Goal: Task Accomplishment & Management: Use online tool/utility

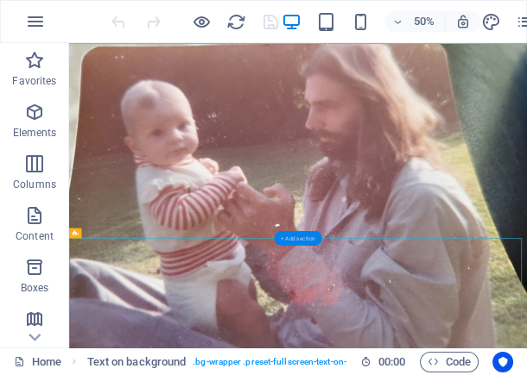
click at [304, 238] on div "+ Add section" at bounding box center [297, 238] width 47 height 15
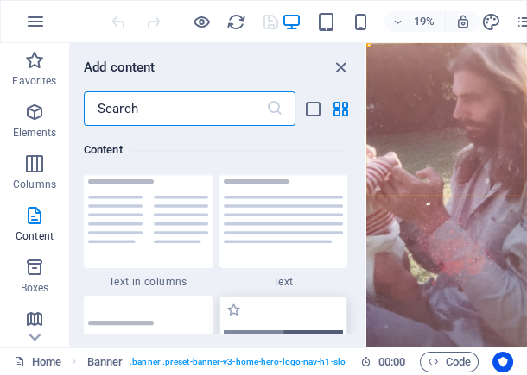
scroll to position [3019, 0]
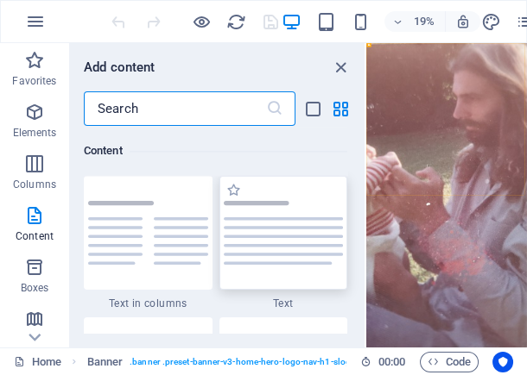
click at [279, 265] on div at bounding box center [283, 233] width 129 height 114
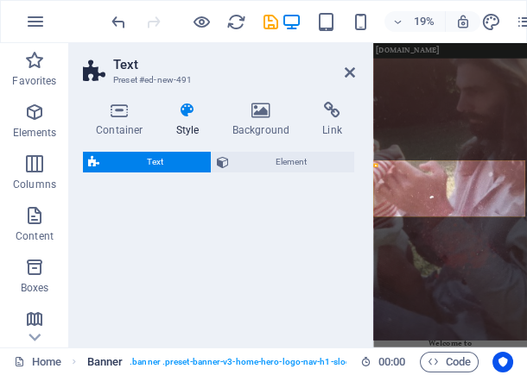
select select "preset-text-v2-default"
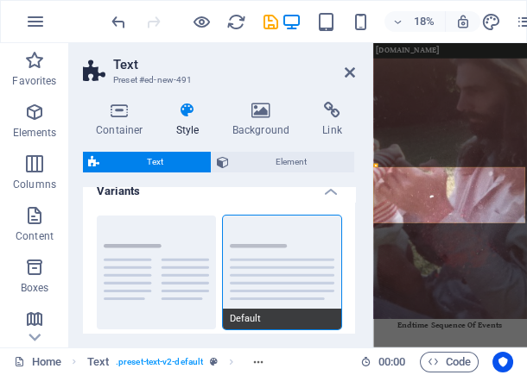
scroll to position [69, 0]
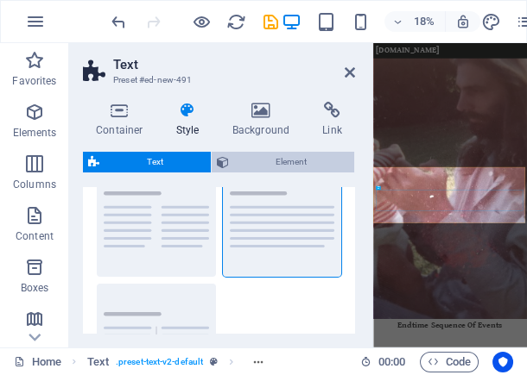
click at [285, 165] on span "Element" at bounding box center [292, 162] width 116 height 21
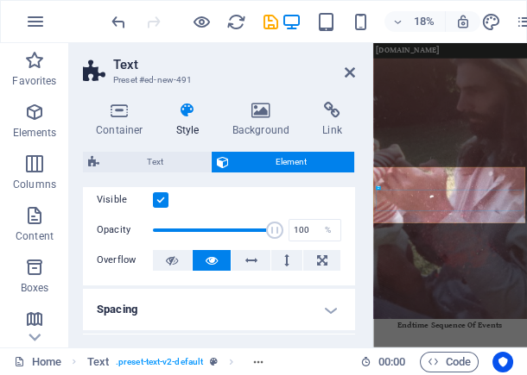
scroll to position [0, 0]
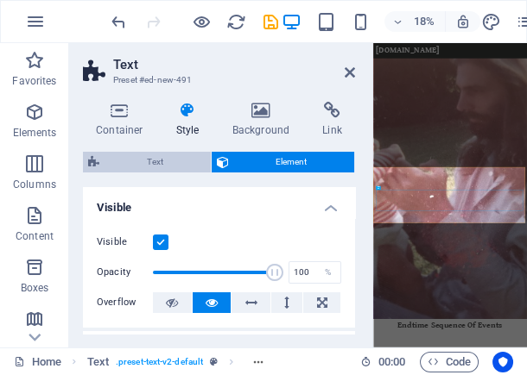
click at [186, 164] on span "Text" at bounding box center [154, 162] width 101 height 21
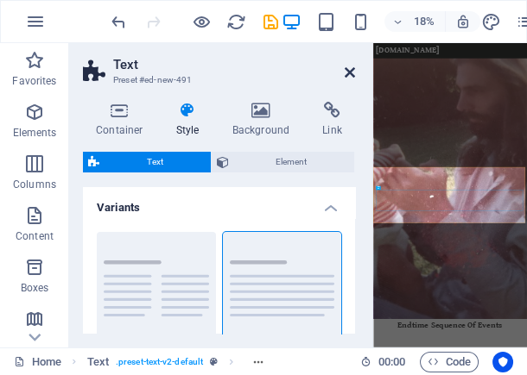
click at [350, 74] on icon at bounding box center [349, 73] width 10 height 14
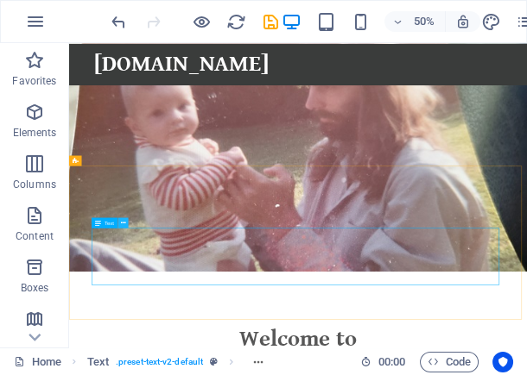
click at [125, 221] on button at bounding box center [122, 223] width 10 height 10
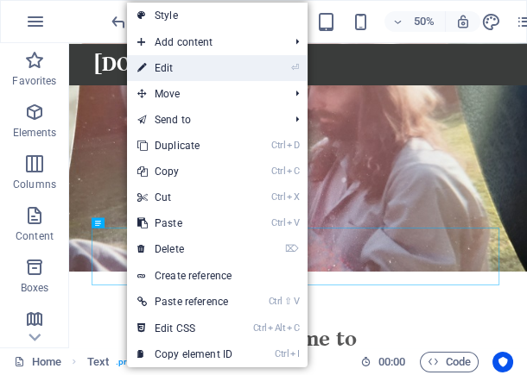
click at [203, 70] on link "⏎ Edit" at bounding box center [185, 68] width 116 height 26
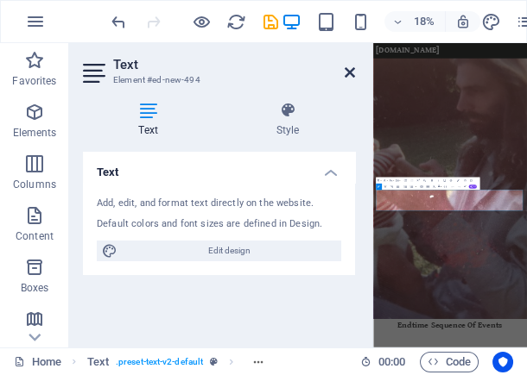
click at [348, 73] on icon at bounding box center [349, 73] width 10 height 14
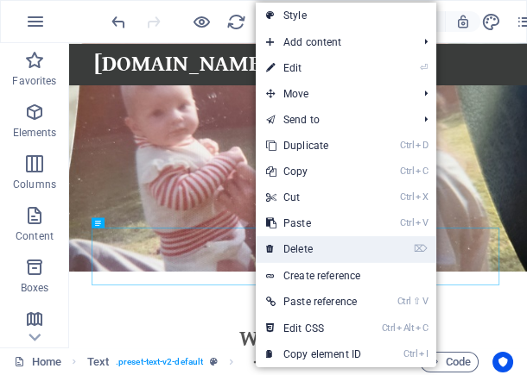
click at [307, 248] on link "⌦ Delete" at bounding box center [313, 250] width 116 height 26
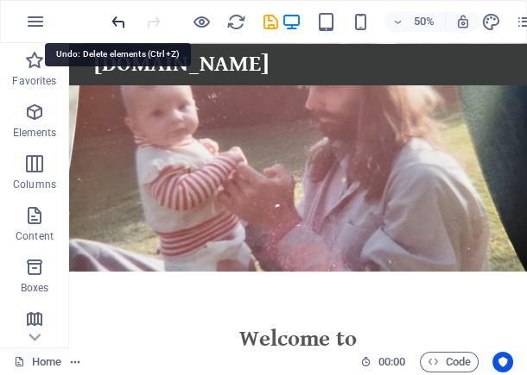
click at [117, 25] on icon "undo" at bounding box center [119, 22] width 20 height 20
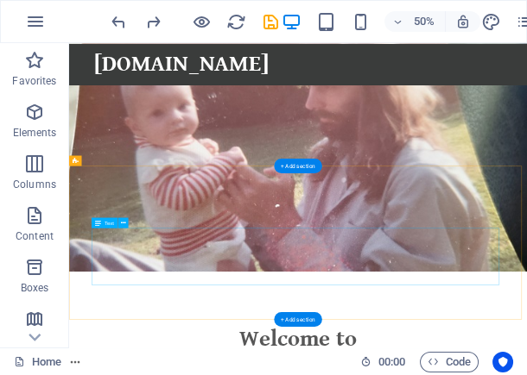
drag, startPoint x: 822, startPoint y: 514, endPoint x: 862, endPoint y: 508, distance: 41.0
drag, startPoint x: 800, startPoint y: 512, endPoint x: 718, endPoint y: 504, distance: 82.4
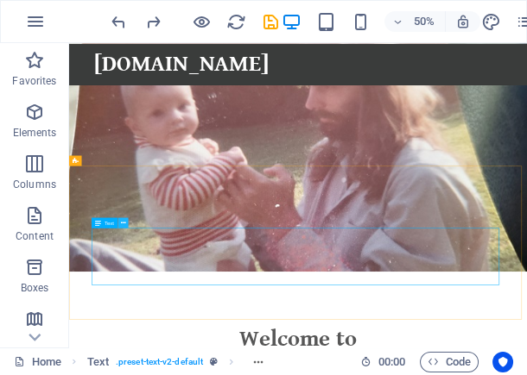
click at [123, 222] on icon at bounding box center [123, 222] width 5 height 9
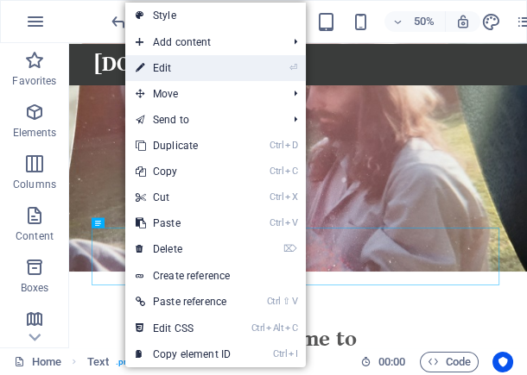
click at [193, 68] on link "⏎ Edit" at bounding box center [183, 68] width 116 height 26
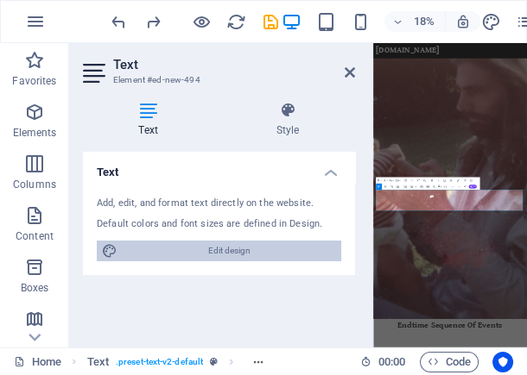
click at [231, 249] on span "Edit design" at bounding box center [229, 251] width 213 height 21
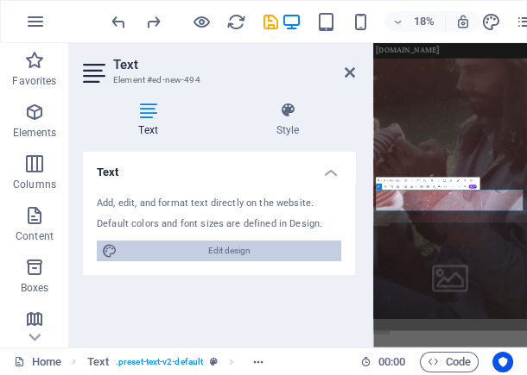
select select "800"
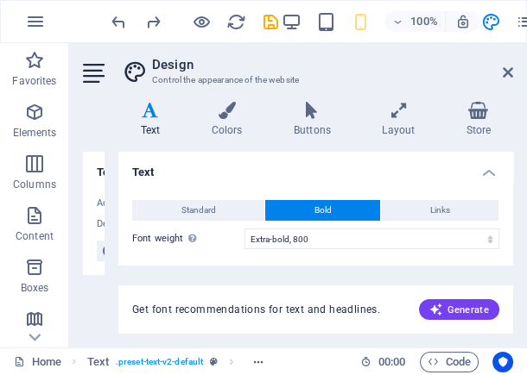
scroll to position [46, 0]
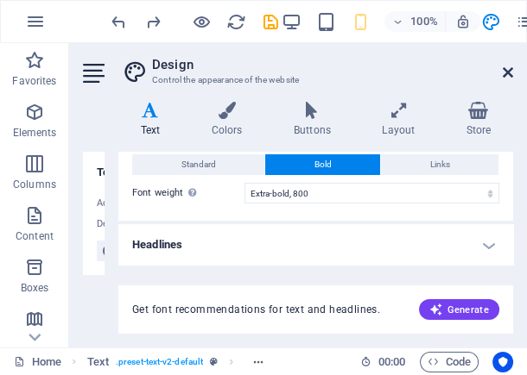
click at [509, 72] on icon at bounding box center [507, 73] width 10 height 14
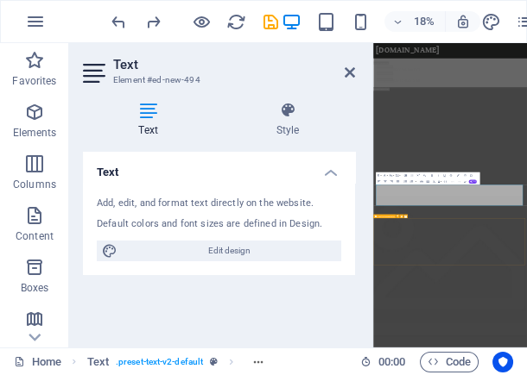
scroll to position [180, 0]
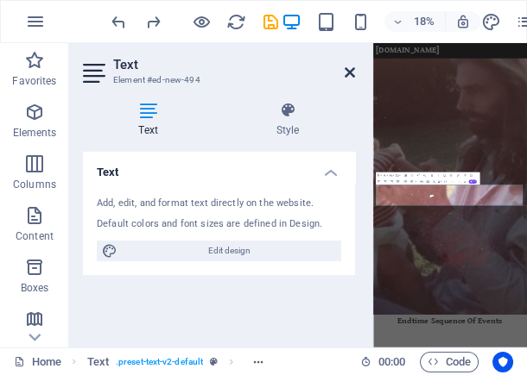
click at [349, 70] on icon at bounding box center [349, 73] width 10 height 14
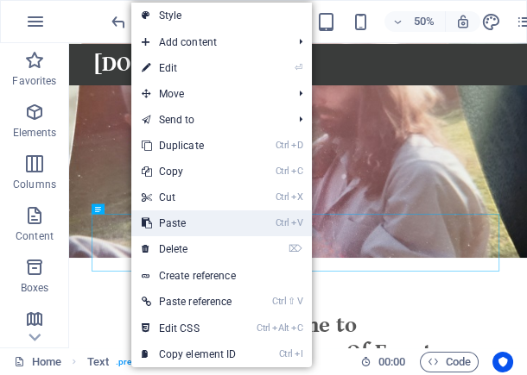
drag, startPoint x: 161, startPoint y: 224, endPoint x: 175, endPoint y: 369, distance: 144.8
click at [161, 224] on link "Ctrl V Paste" at bounding box center [189, 224] width 116 height 26
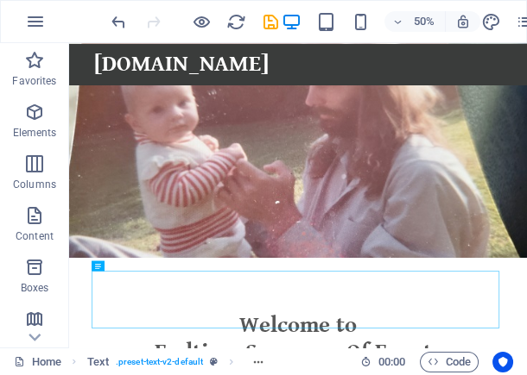
click at [296, 365] on div "Home Text . preset-text-v2-default" at bounding box center [180, 362] width 332 height 21
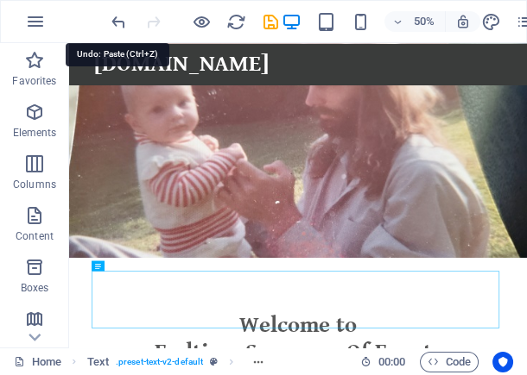
drag, startPoint x: 121, startPoint y: 24, endPoint x: 113, endPoint y: 41, distance: 18.1
click at [121, 24] on icon "undo" at bounding box center [119, 22] width 20 height 20
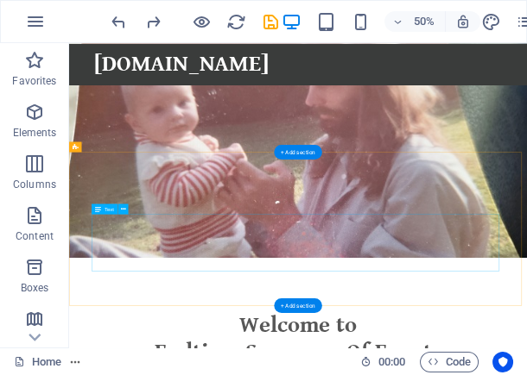
click at [291, 155] on div "+ Add section" at bounding box center [297, 151] width 47 height 15
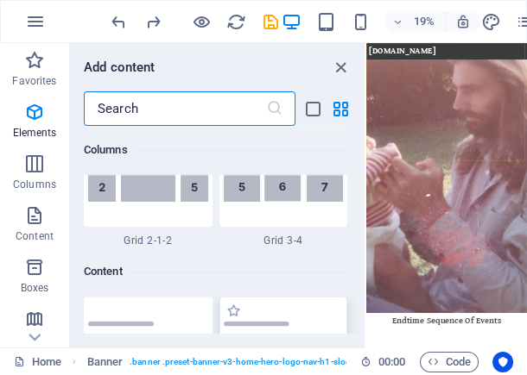
scroll to position [3019, 0]
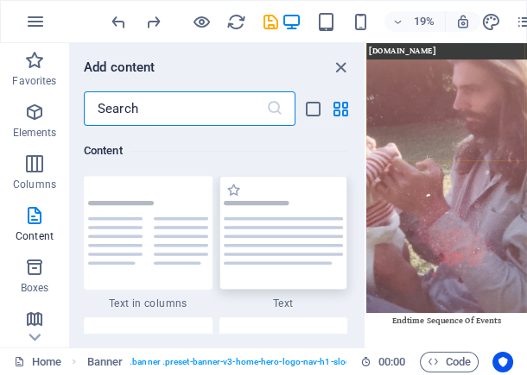
click at [283, 234] on img at bounding box center [284, 233] width 120 height 64
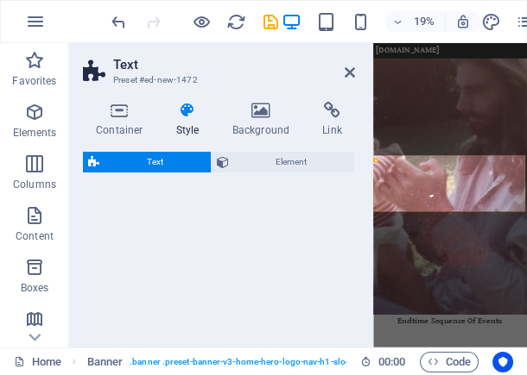
select select "preset-text-v2-default"
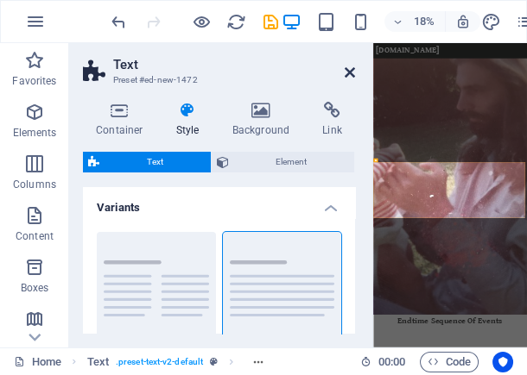
click at [351, 75] on icon at bounding box center [349, 73] width 10 height 14
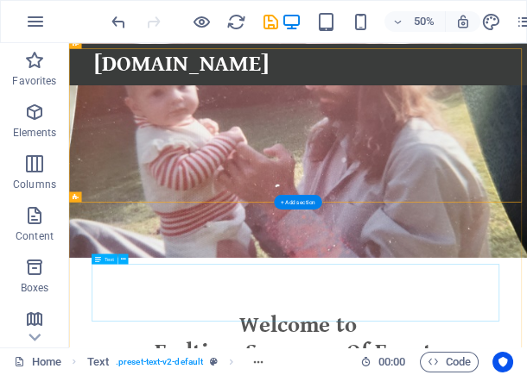
scroll to position [388, 0]
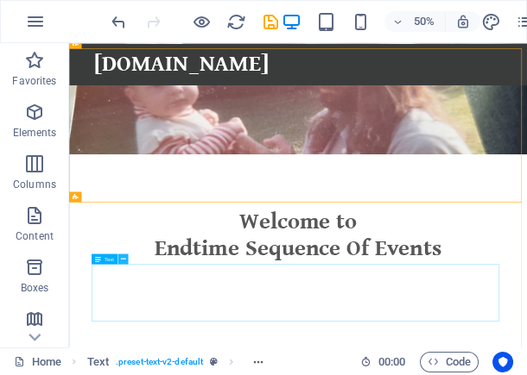
click at [121, 260] on icon at bounding box center [123, 259] width 5 height 9
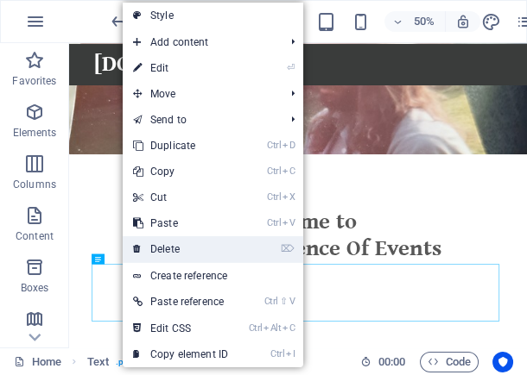
click at [164, 248] on link "⌦ Delete" at bounding box center [181, 250] width 116 height 26
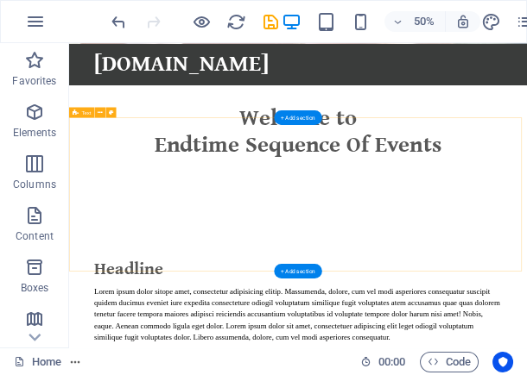
scroll to position [249, 0]
